Goal: Task Accomplishment & Management: Use online tool/utility

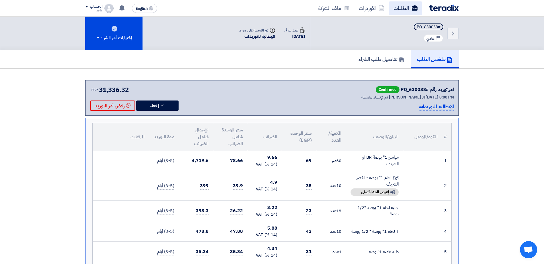
click at [401, 10] on link "الطلبات" at bounding box center [405, 7] width 33 height 13
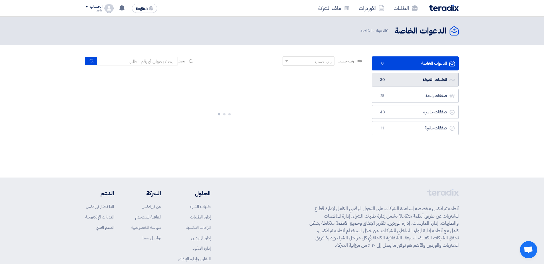
click at [405, 76] on link "الطلبات المقبولة الطلبات المقبولة 30" at bounding box center [415, 80] width 87 height 14
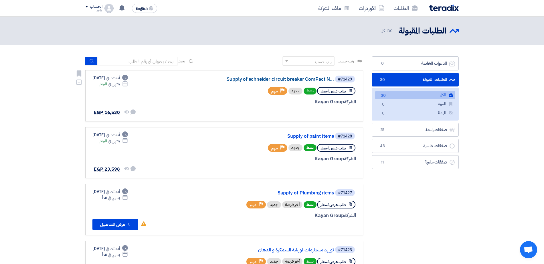
click at [271, 78] on link "Supply of schneider circuit breaker ComPact N..." at bounding box center [277, 79] width 115 height 5
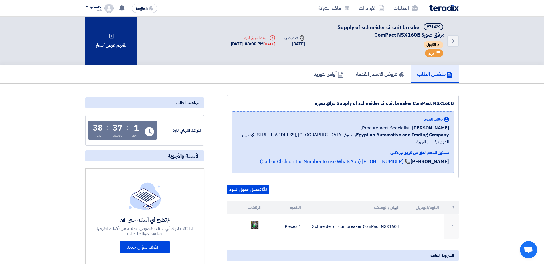
click at [126, 41] on div "تقديم عرض أسعار" at bounding box center [111, 41] width 52 height 48
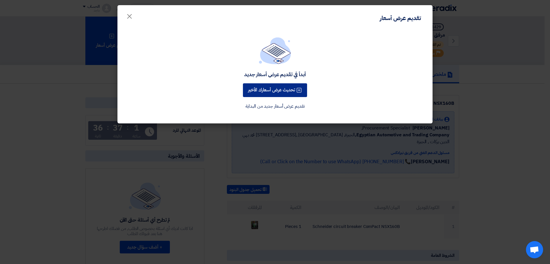
click at [263, 90] on button "تحديث عرض أسعارك الأخير" at bounding box center [275, 90] width 64 height 14
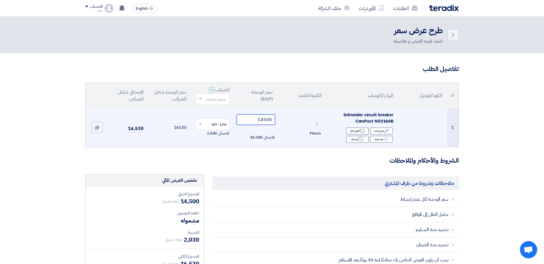
click at [247, 119] on input "14500" at bounding box center [256, 120] width 39 height 10
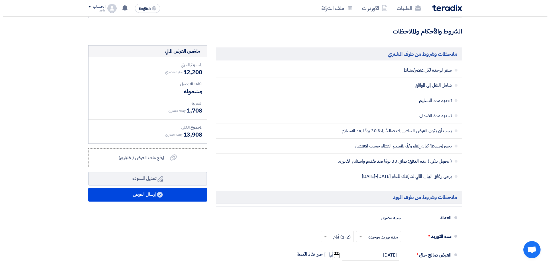
scroll to position [163, 0]
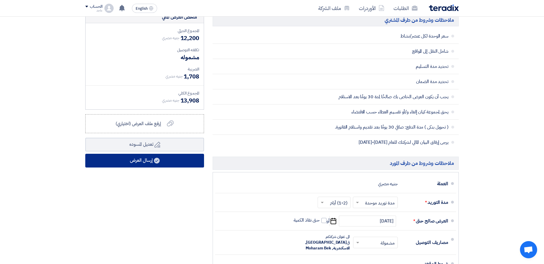
type input "12200"
click at [159, 163] on use at bounding box center [157, 161] width 6 height 6
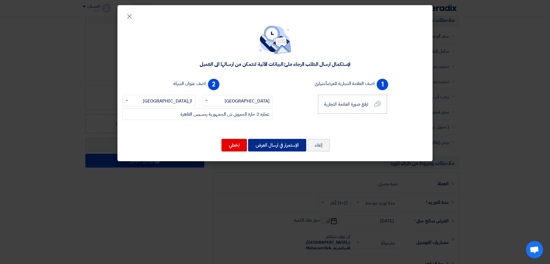
click at [272, 145] on button "الإستمرار في ارسال العرض" at bounding box center [277, 145] width 58 height 13
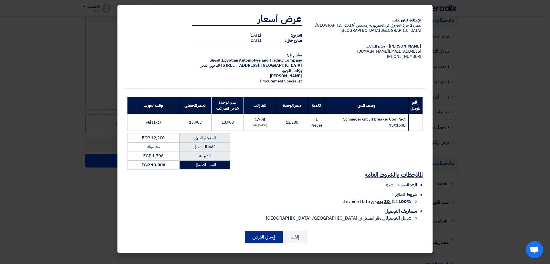
click at [263, 232] on button "إرسال العرض" at bounding box center [264, 237] width 38 height 13
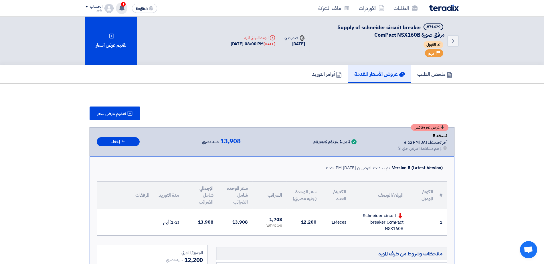
click at [123, 7] on use at bounding box center [122, 8] width 6 height 6
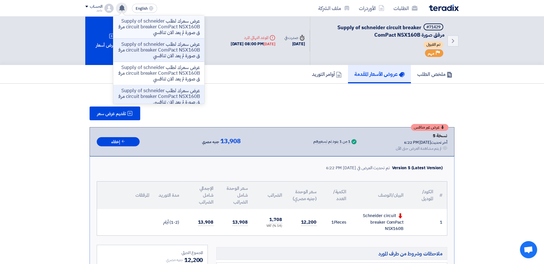
click at [148, 29] on p "عرض سعرك لطلب Supply of schneider circuit breaker ComPact NSX160B مرفق صورة لم …" at bounding box center [159, 26] width 82 height 17
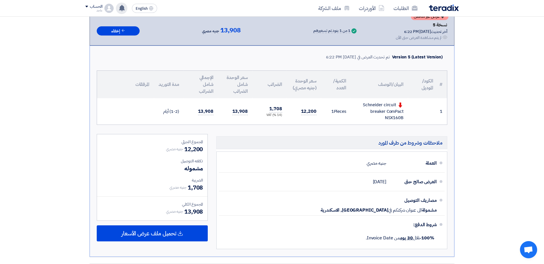
scroll to position [115, 0]
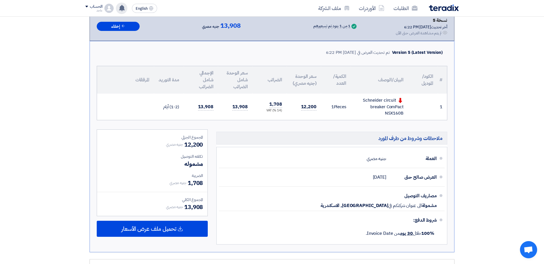
click at [122, 9] on use at bounding box center [122, 8] width 6 height 6
